Goal: Task Accomplishment & Management: Complete application form

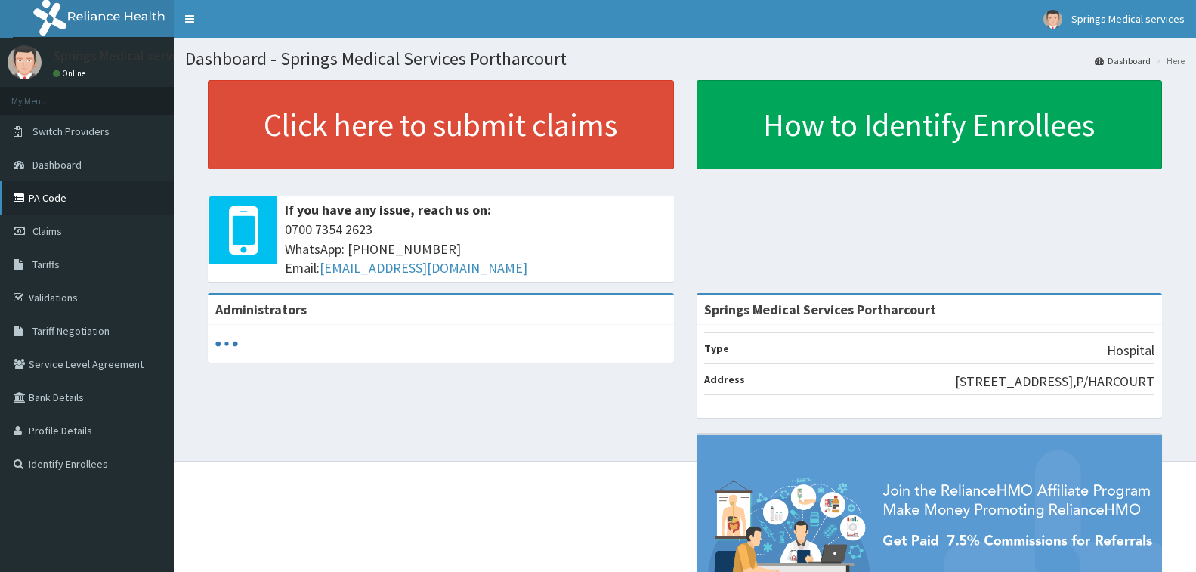
click at [47, 197] on link "PA Code" at bounding box center [87, 197] width 174 height 33
drag, startPoint x: 41, startPoint y: 295, endPoint x: 70, endPoint y: 312, distance: 33.6
click at [42, 296] on link "Validations" at bounding box center [87, 297] width 174 height 33
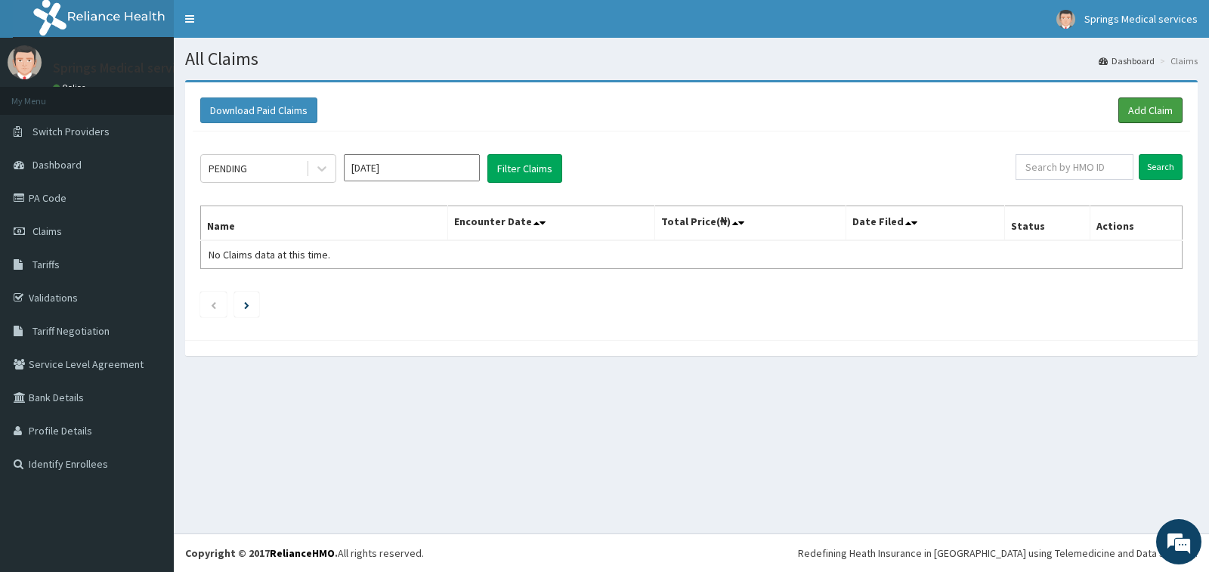
drag, startPoint x: 1147, startPoint y: 110, endPoint x: 1114, endPoint y: 113, distance: 33.4
click at [1147, 110] on link "Add Claim" at bounding box center [1151, 111] width 64 height 26
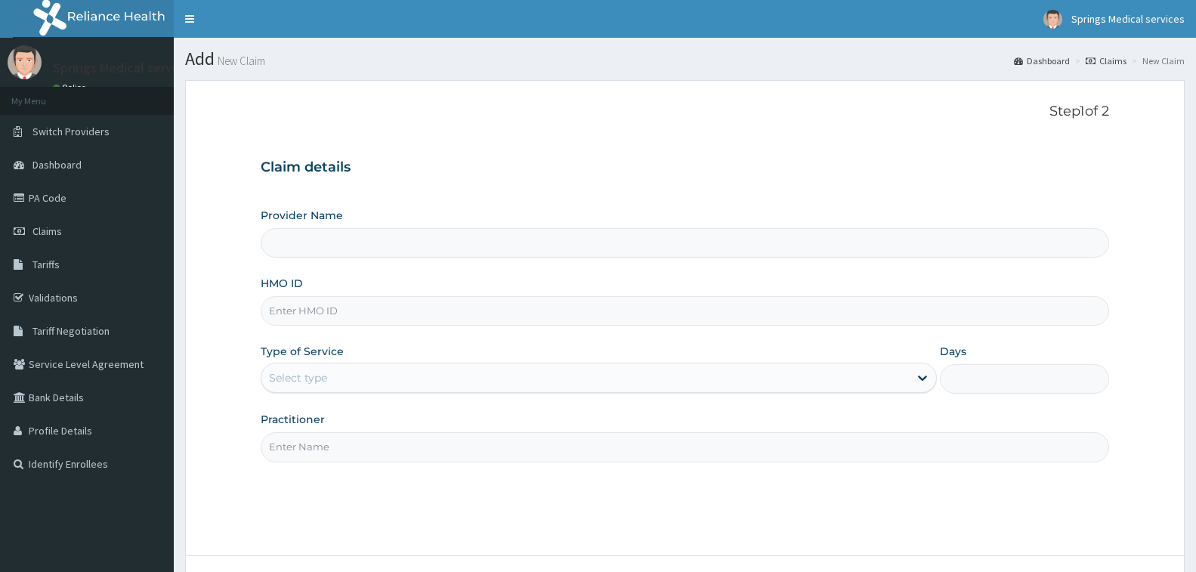
click at [360, 303] on input "HMO ID" at bounding box center [685, 310] width 849 height 29
type input "Springs Medical Services Portharcourt"
paste input "SFA/11498/A"
type input "SFA/11498/A"
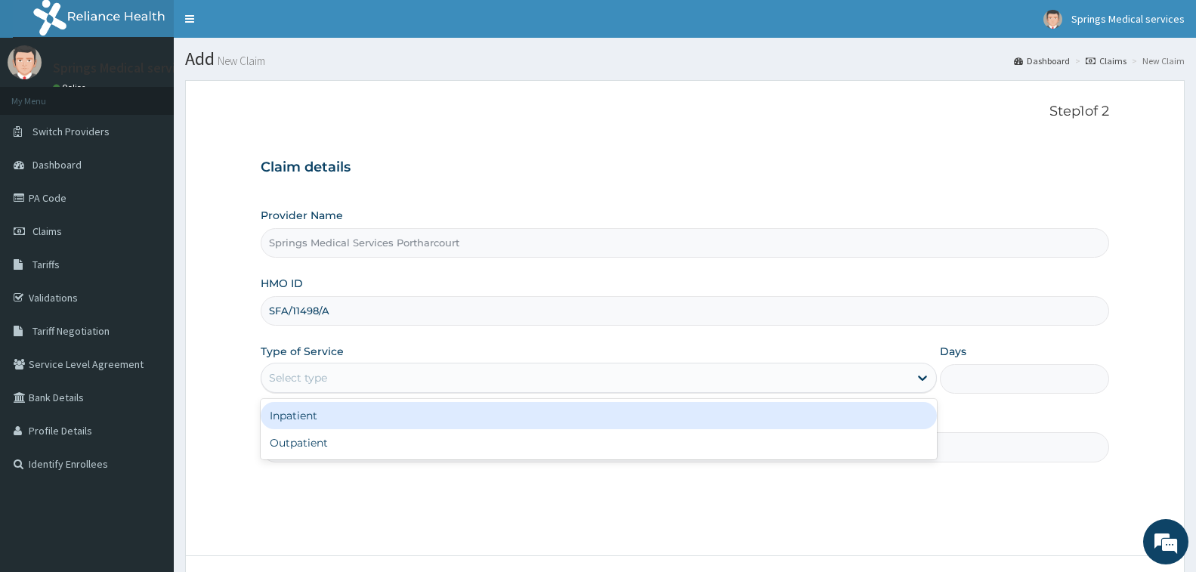
click at [339, 382] on div "Select type" at bounding box center [586, 378] width 648 height 24
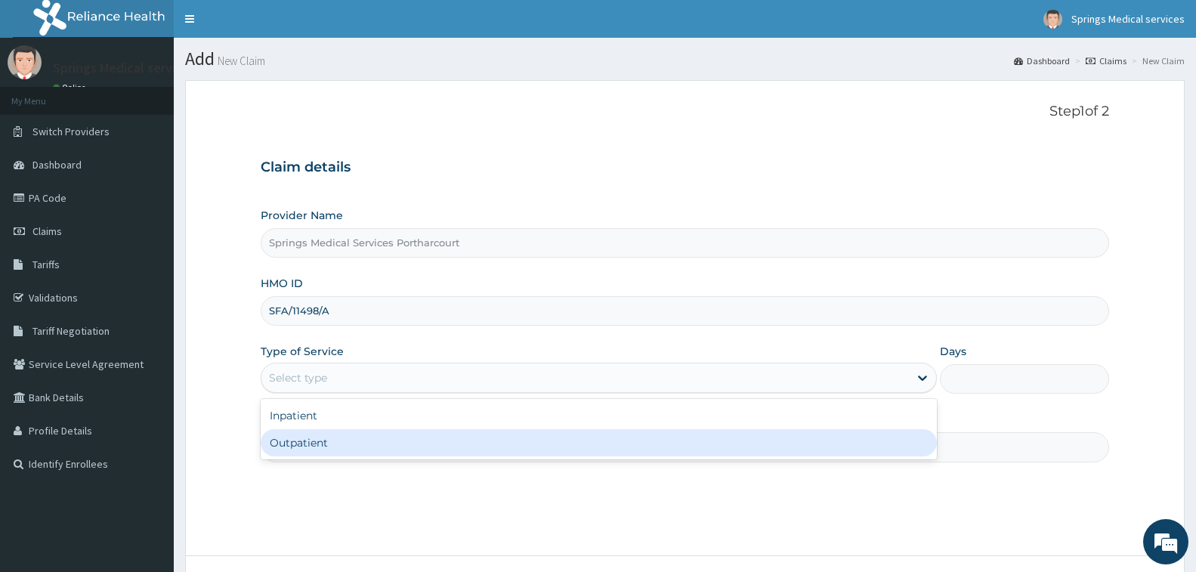
click at [328, 440] on div "Outpatient" at bounding box center [599, 442] width 676 height 27
type input "1"
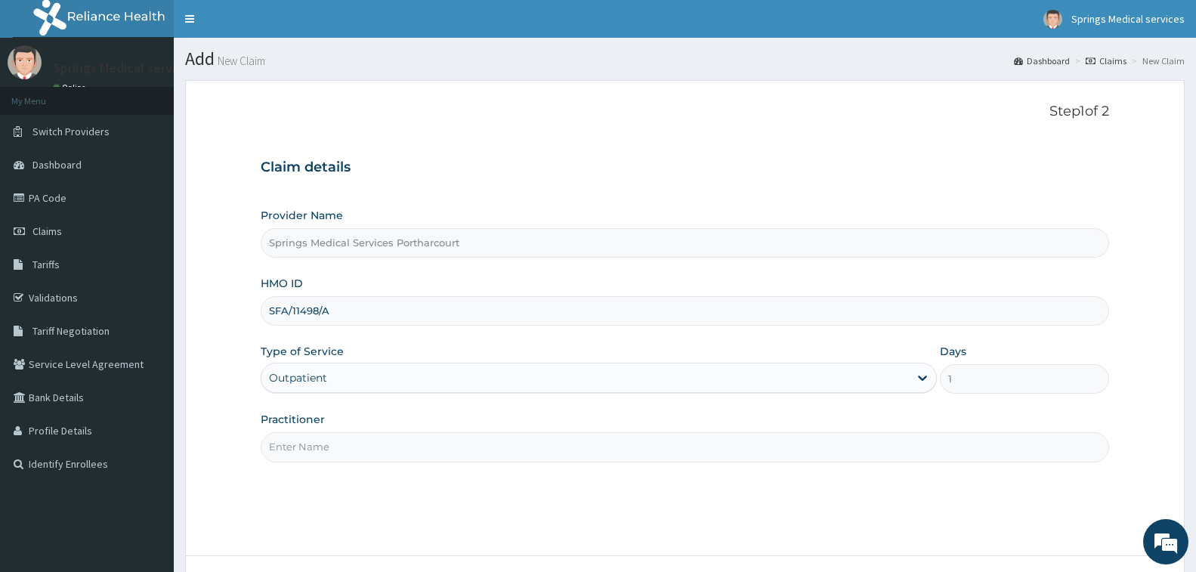
click at [325, 439] on input "Practitioner" at bounding box center [685, 446] width 849 height 29
type input "DR. [GEOGRAPHIC_DATA]"
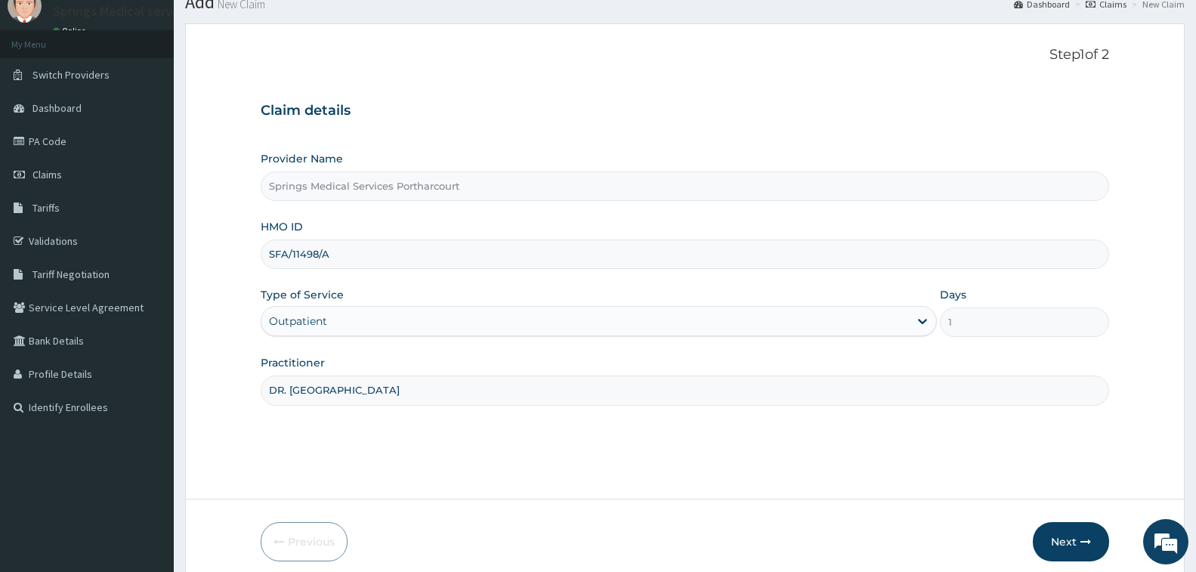
scroll to position [119, 0]
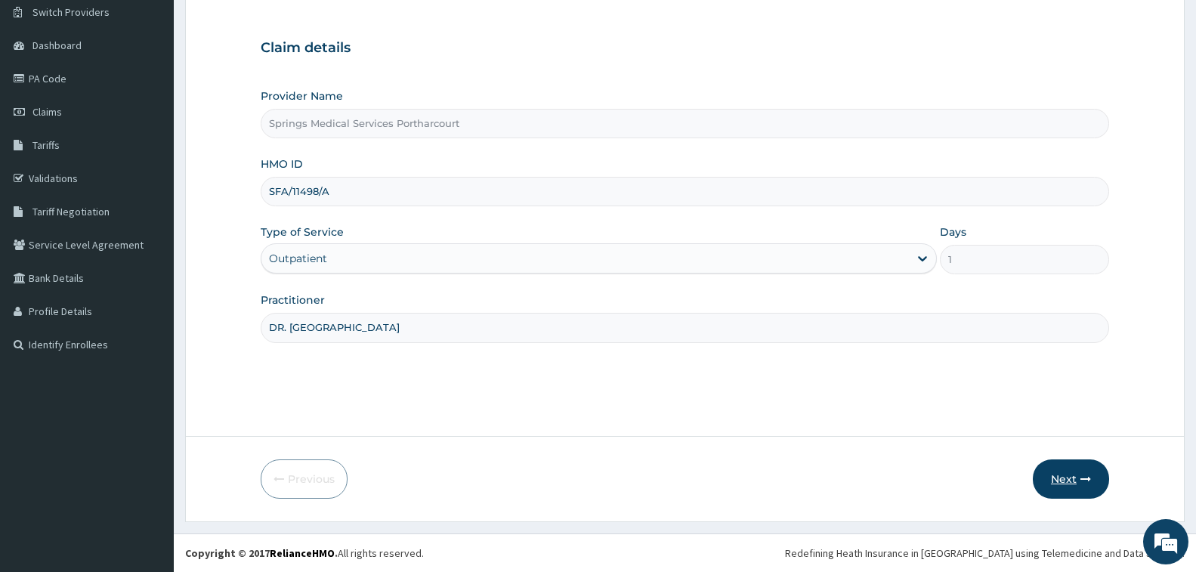
click at [1066, 473] on button "Next" at bounding box center [1071, 479] width 76 height 39
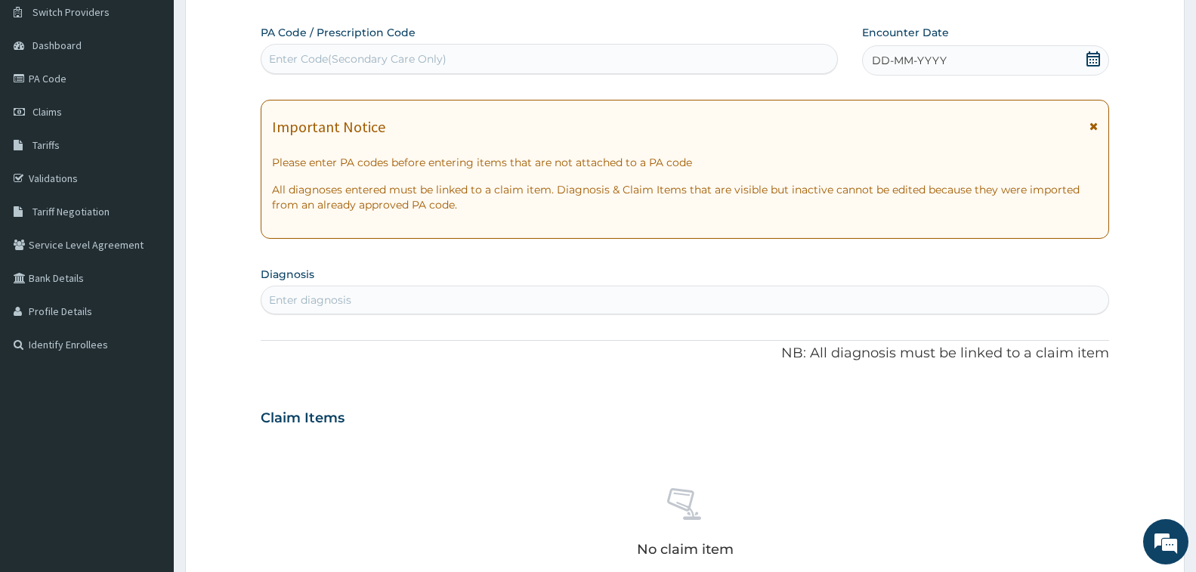
scroll to position [0, 0]
click at [388, 58] on div "Enter Code(Secondary Care Only)" at bounding box center [358, 58] width 178 height 15
click at [281, 57] on div "Enter Code(Secondary Care Only)" at bounding box center [358, 58] width 178 height 15
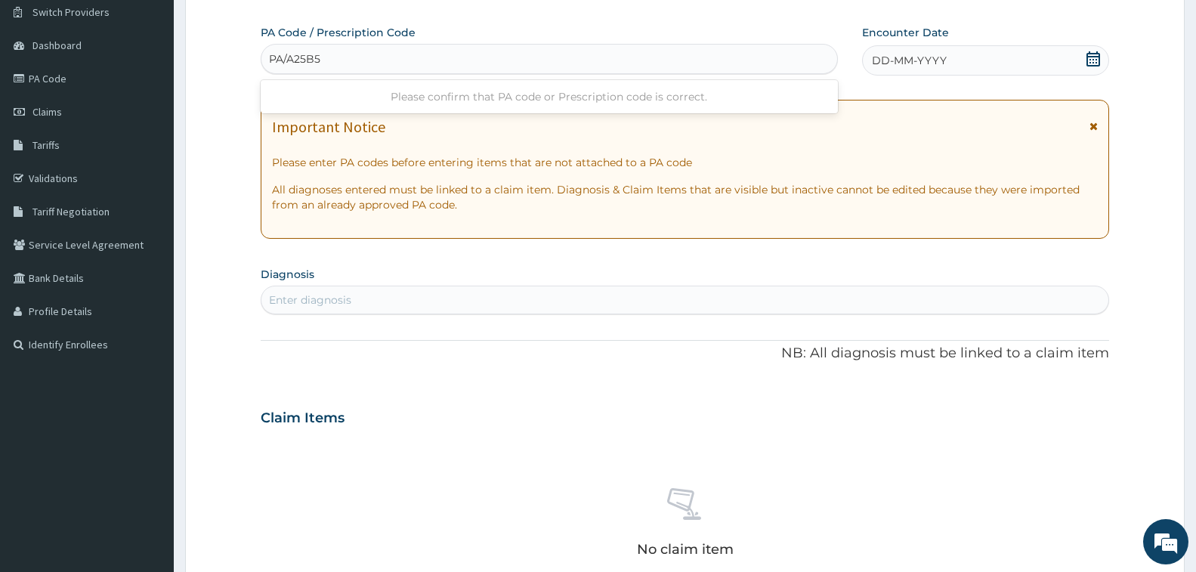
type input "PA/A25B58"
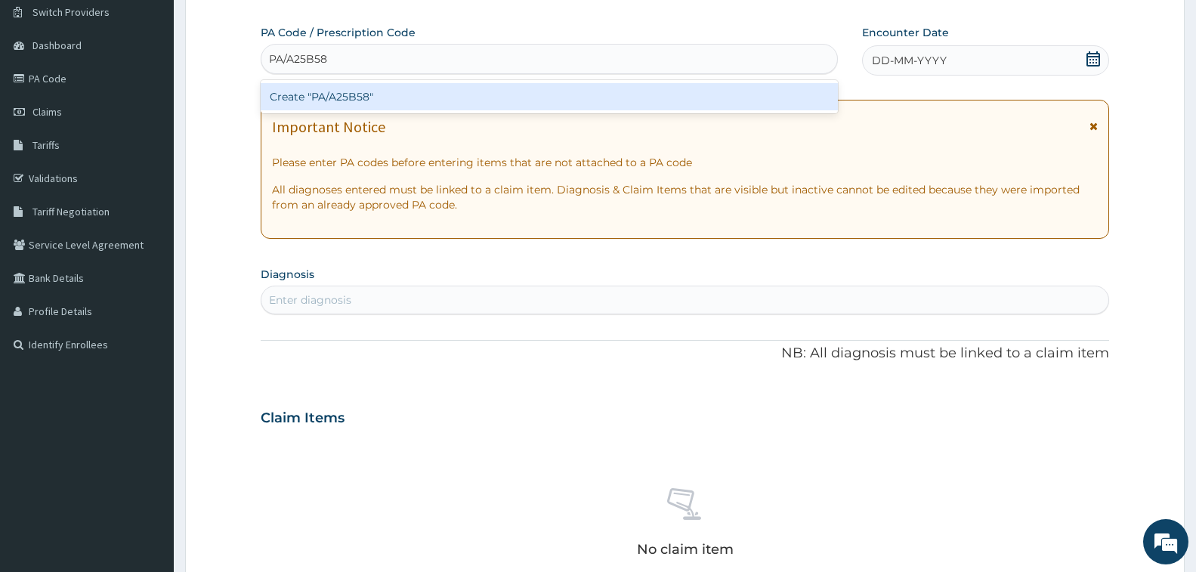
click at [400, 96] on div "Create "PA/A25B58"" at bounding box center [549, 96] width 577 height 27
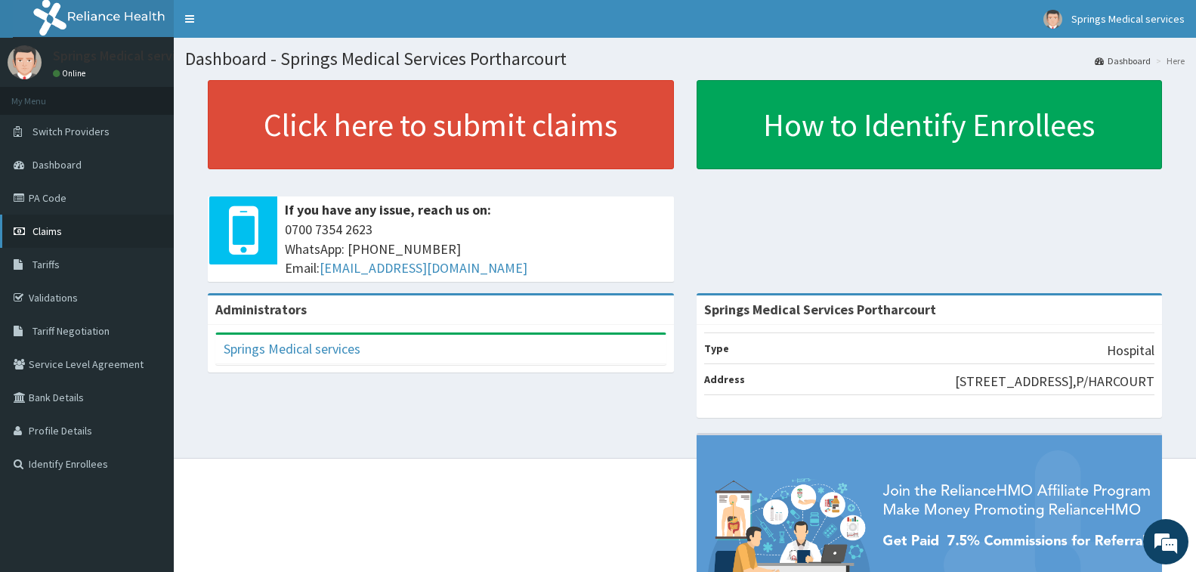
click at [48, 234] on span "Claims" at bounding box center [47, 231] width 29 height 14
click at [46, 232] on span "Claims" at bounding box center [47, 231] width 29 height 14
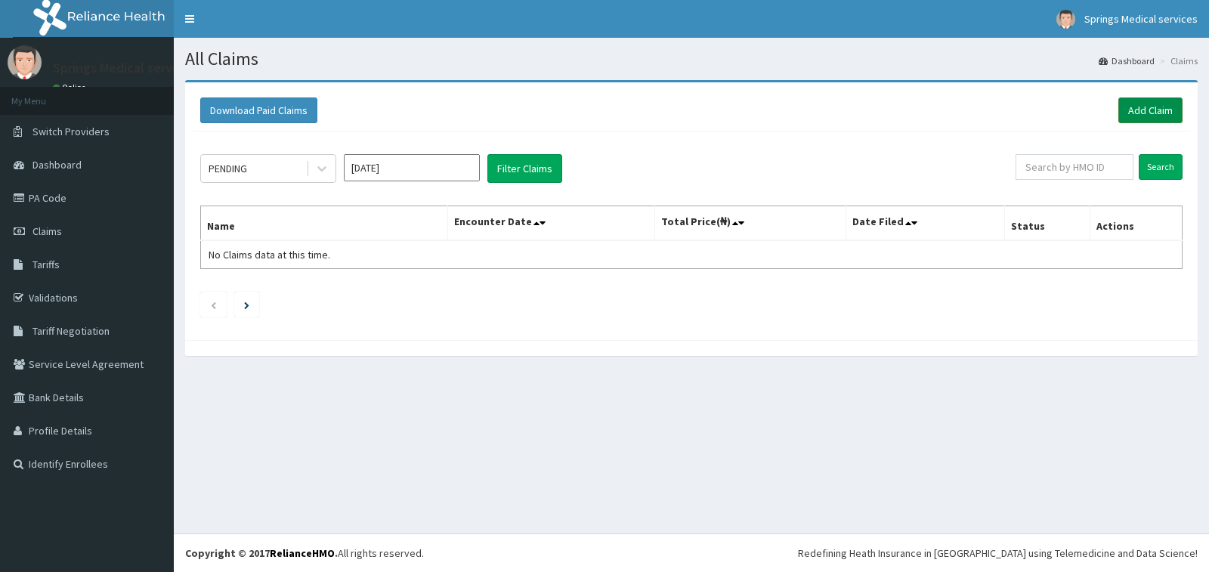
click at [1151, 107] on link "Add Claim" at bounding box center [1151, 111] width 64 height 26
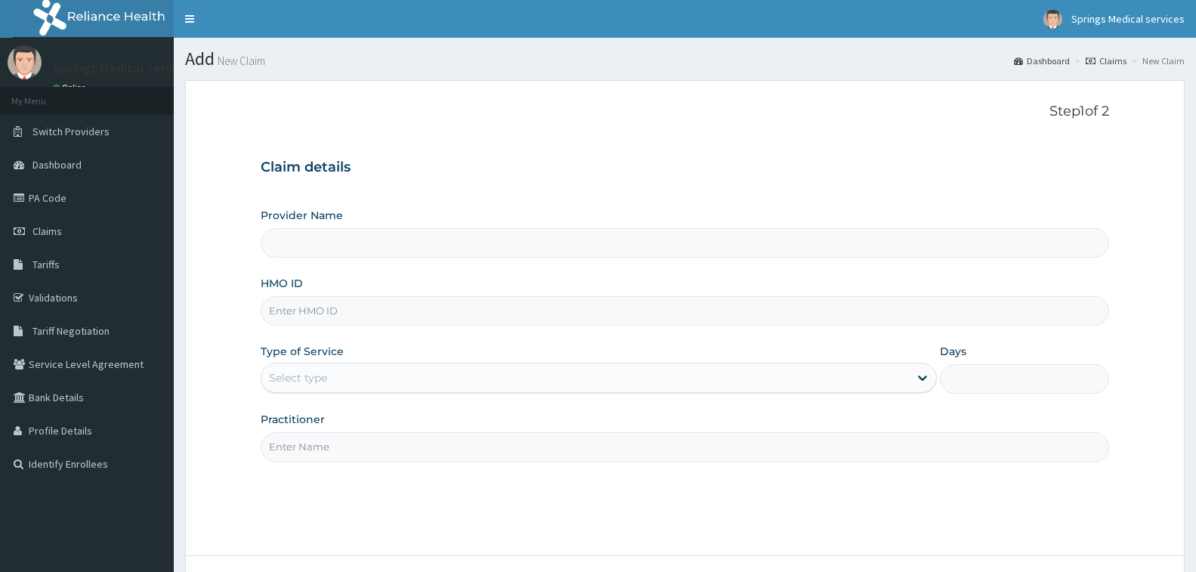
type input "Springs Medical Services Portharcourt"
click at [360, 310] on input "HMO ID" at bounding box center [685, 310] width 849 height 29
type input "SFA/11612/A"
click at [334, 369] on div "Select type" at bounding box center [586, 378] width 648 height 24
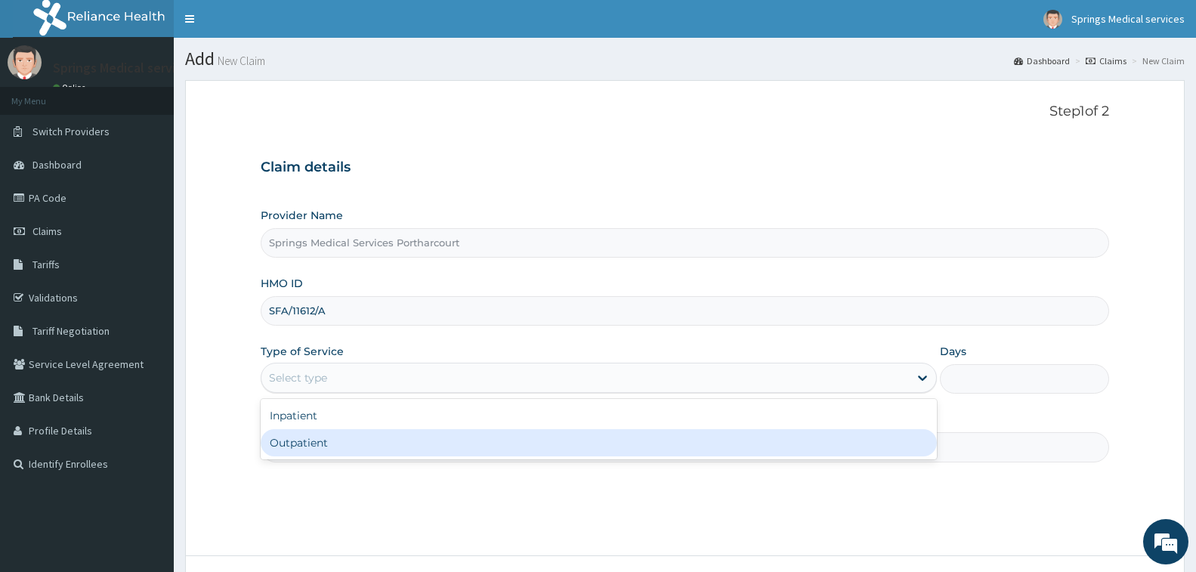
drag, startPoint x: 375, startPoint y: 442, endPoint x: 384, endPoint y: 450, distance: 12.3
click at [375, 442] on div "Outpatient" at bounding box center [599, 442] width 676 height 27
type input "1"
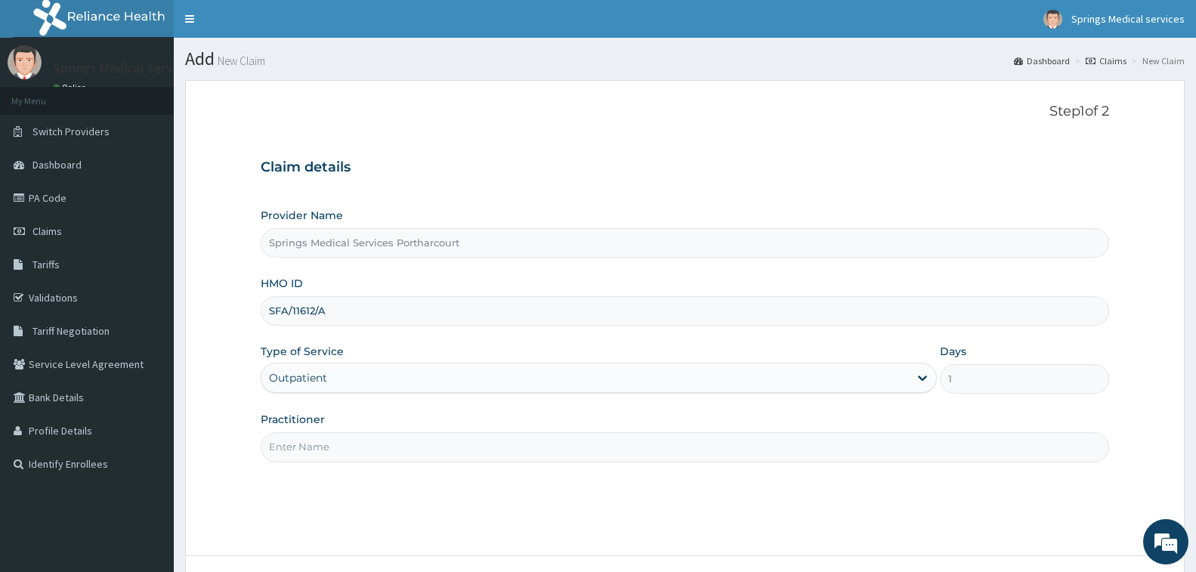
click at [359, 449] on input "Practitioner" at bounding box center [685, 446] width 849 height 29
type input "DR. [GEOGRAPHIC_DATA]"
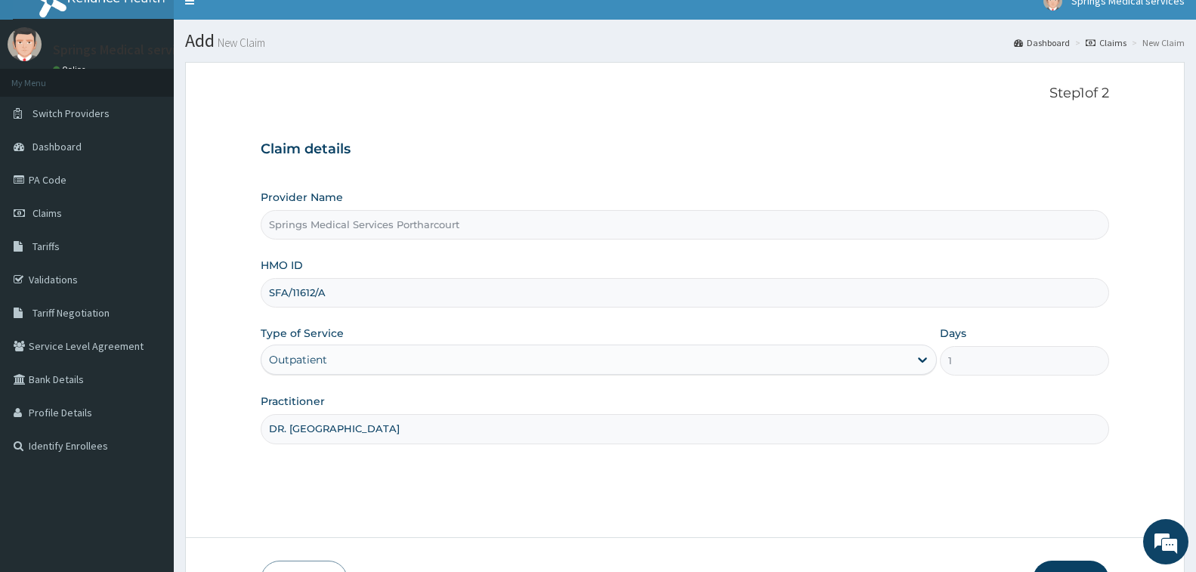
scroll to position [119, 0]
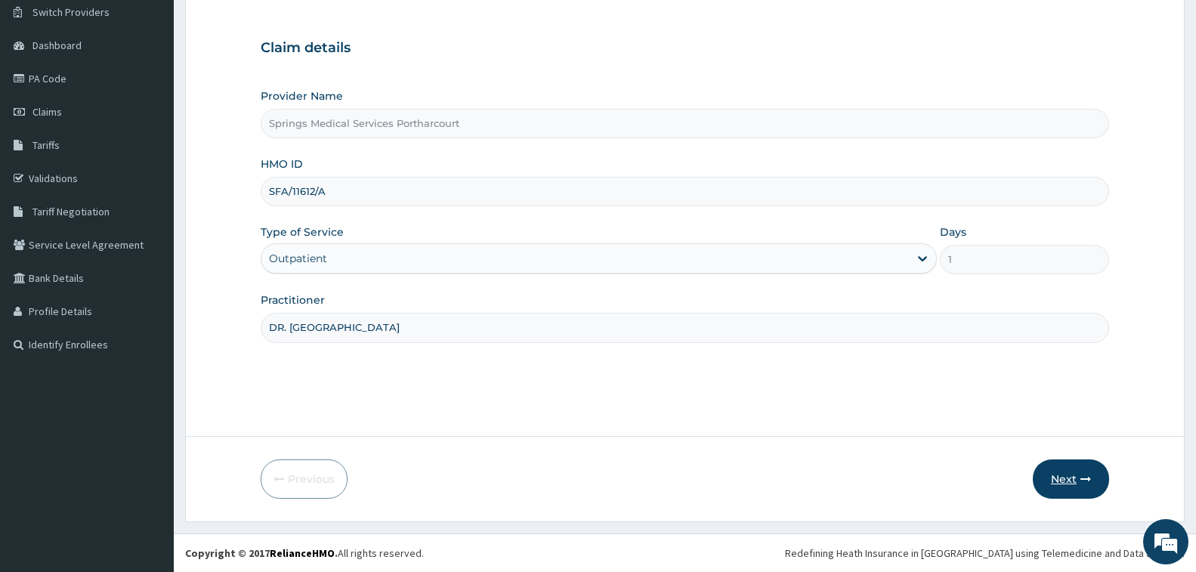
click at [1082, 473] on button "Next" at bounding box center [1071, 479] width 76 height 39
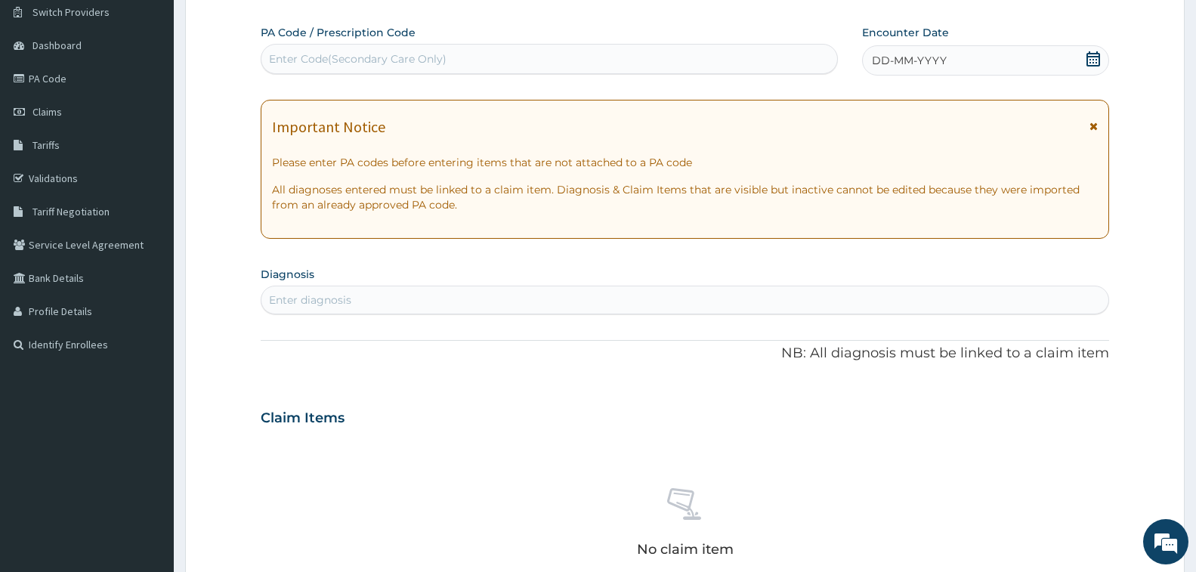
drag, startPoint x: 1097, startPoint y: 51, endPoint x: 1032, endPoint y: 75, distance: 69.1
click at [1097, 51] on icon at bounding box center [1094, 58] width 14 height 15
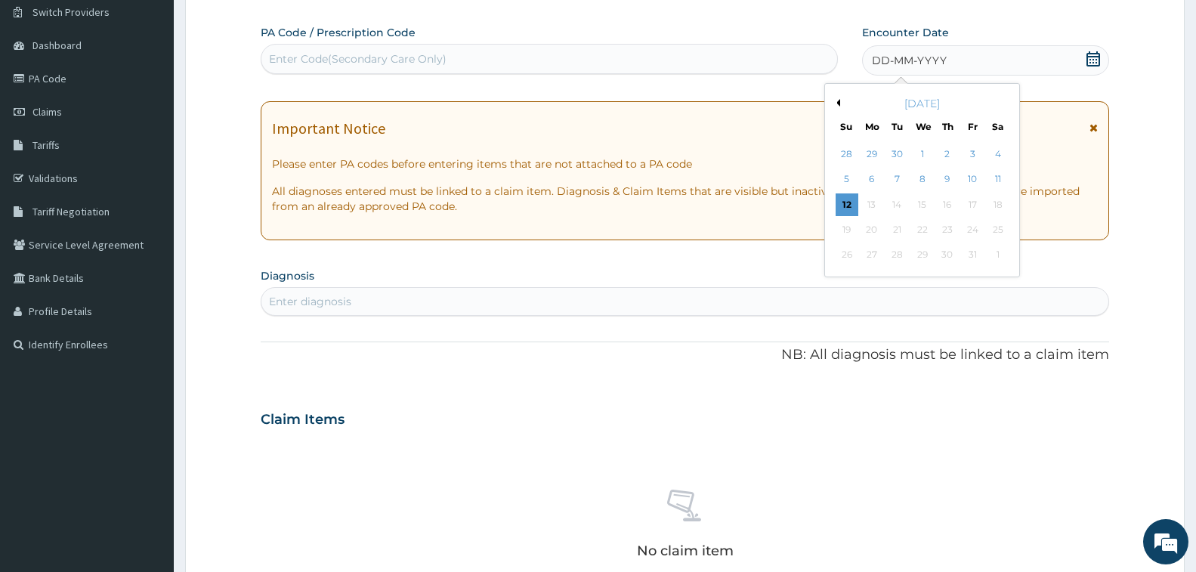
drag, startPoint x: 850, startPoint y: 202, endPoint x: 808, endPoint y: 217, distance: 44.2
click at [850, 202] on div "12" at bounding box center [846, 204] width 23 height 23
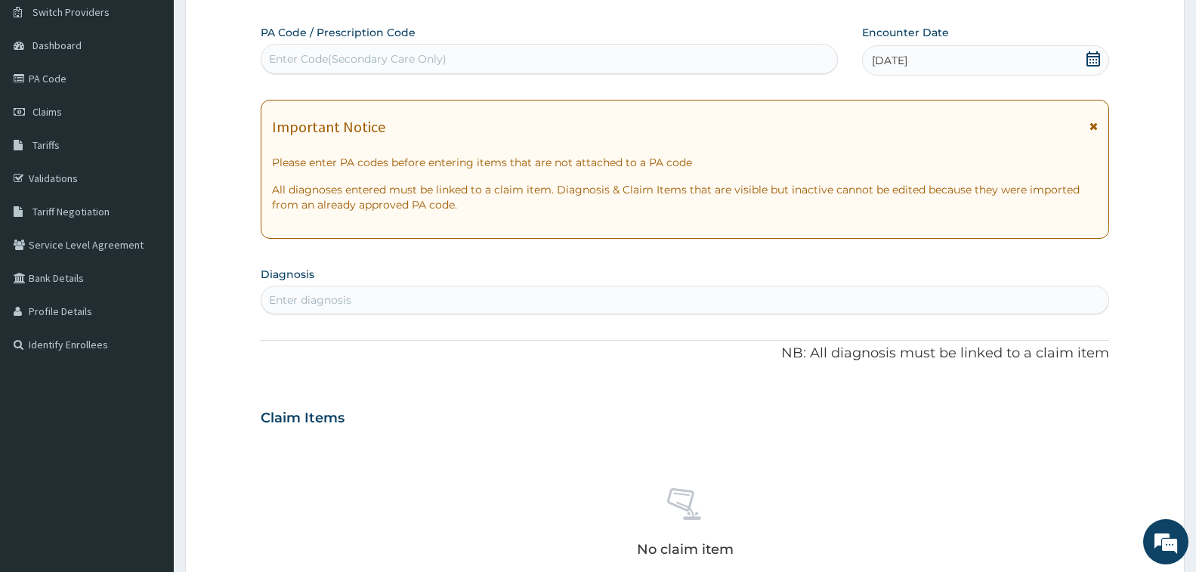
click at [348, 296] on div "Enter diagnosis" at bounding box center [310, 300] width 82 height 15
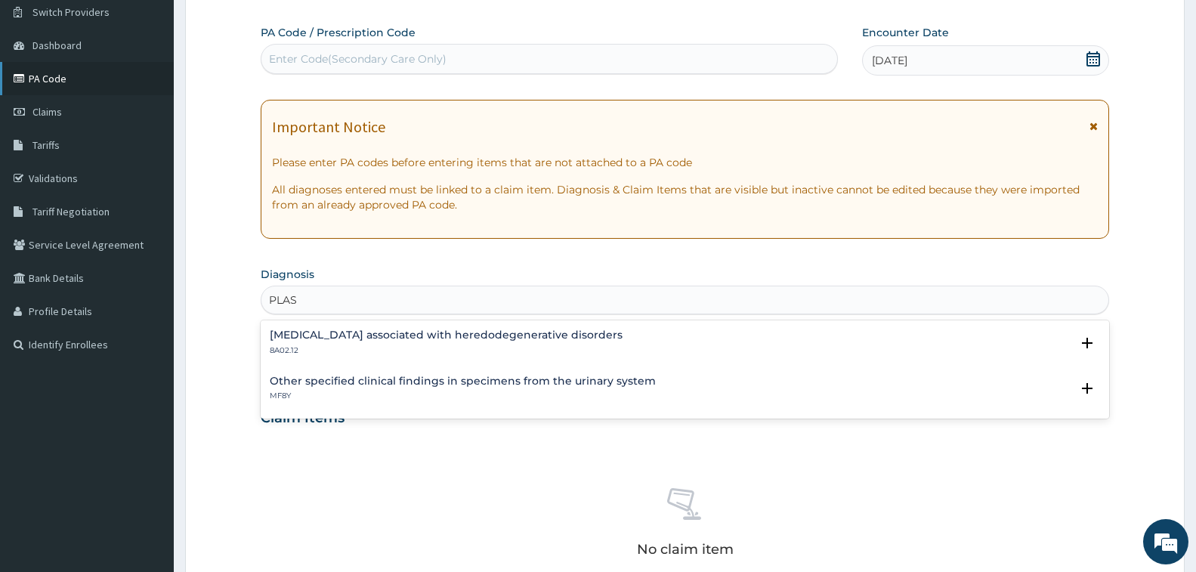
type input "PLAS"
drag, startPoint x: 70, startPoint y: 78, endPoint x: 60, endPoint y: 96, distance: 20.6
click at [70, 78] on link "PA Code" at bounding box center [87, 78] width 174 height 33
